Goal: Download file/media

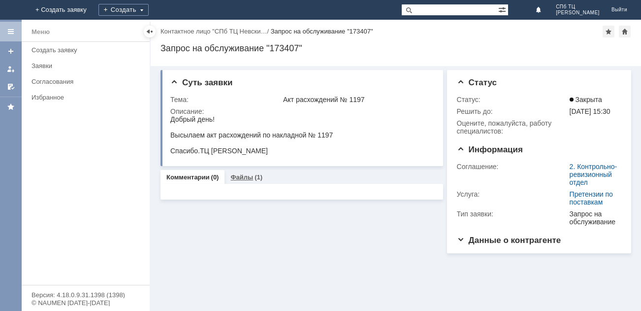
click at [250, 180] on link "Файлы" at bounding box center [242, 176] width 23 height 7
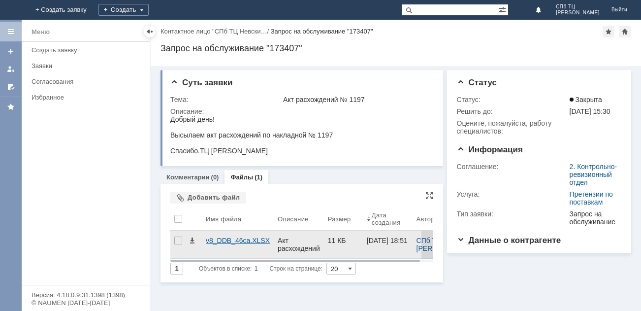
click at [240, 238] on div "v8_DDB_46ca.XLSX" at bounding box center [238, 240] width 64 height 8
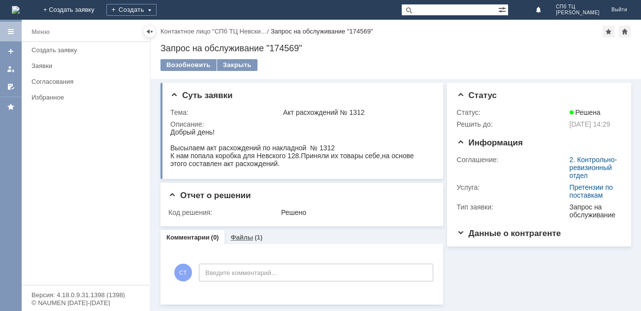
click at [236, 236] on link "Файлы" at bounding box center [242, 236] width 23 height 7
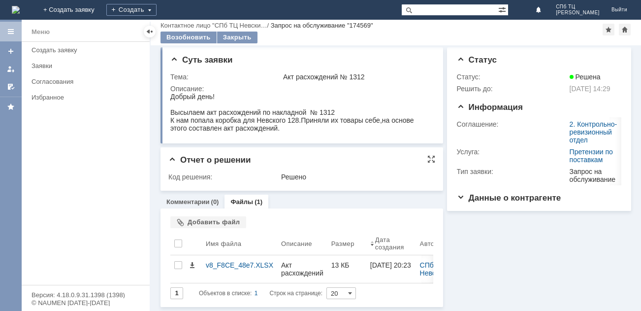
scroll to position [2, 0]
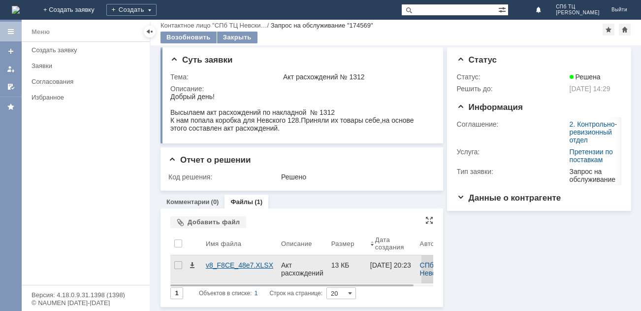
click at [231, 263] on div "v8_F8CE_48e7.XLSX" at bounding box center [239, 265] width 67 height 8
